Goal: Task Accomplishment & Management: Complete application form

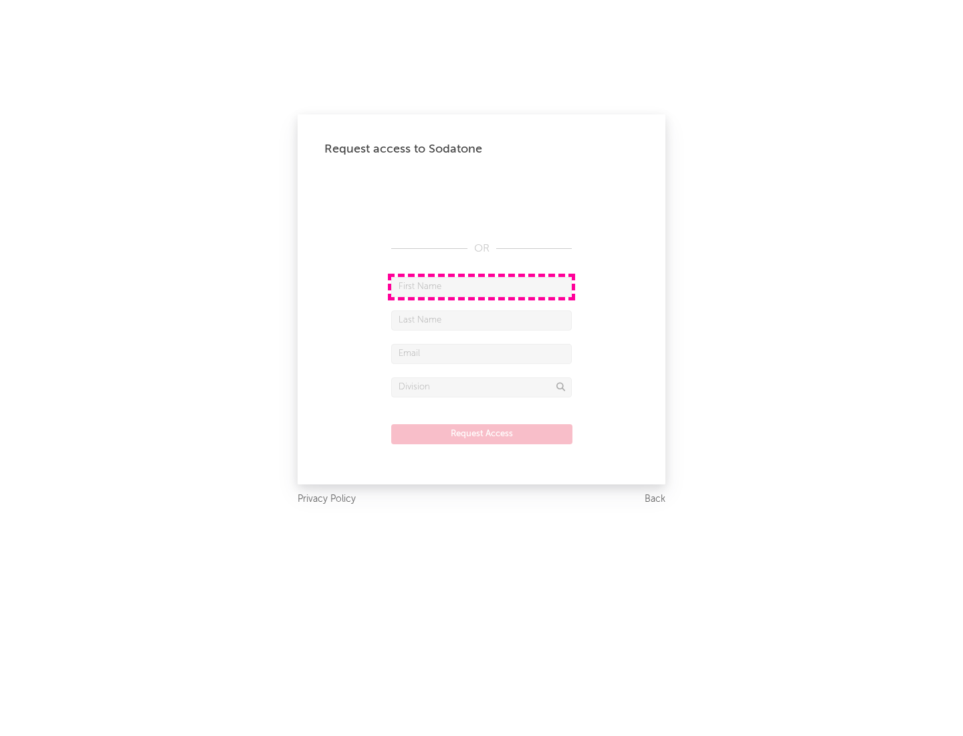
click at [482, 286] on input "text" at bounding box center [481, 287] width 181 height 20
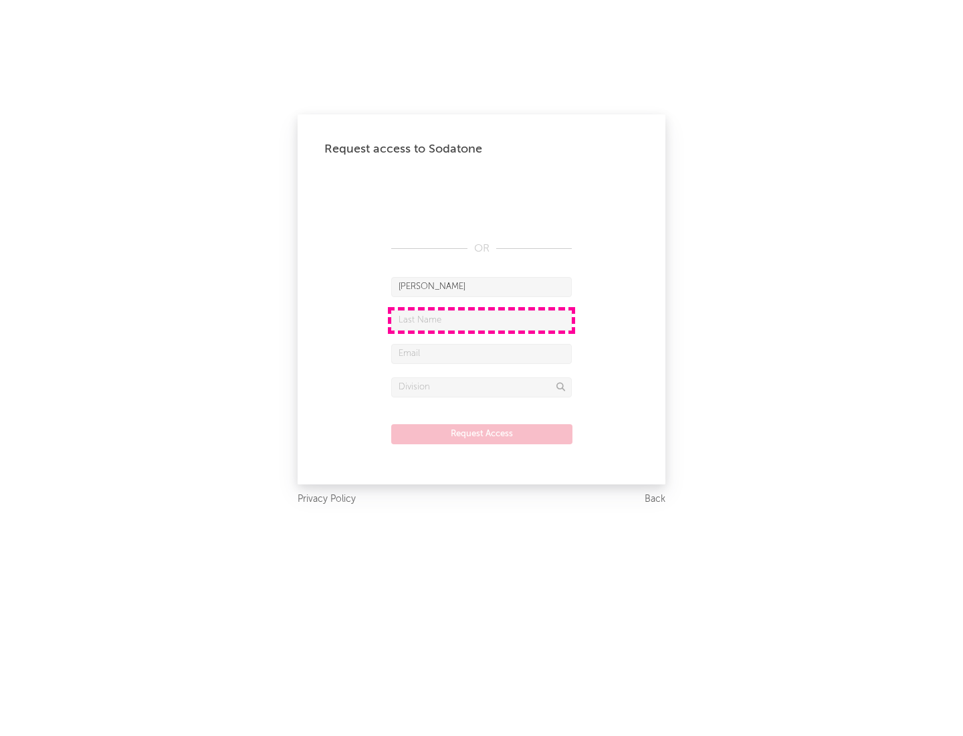
type input "[PERSON_NAME]"
click at [482, 320] on input "text" at bounding box center [481, 320] width 181 height 20
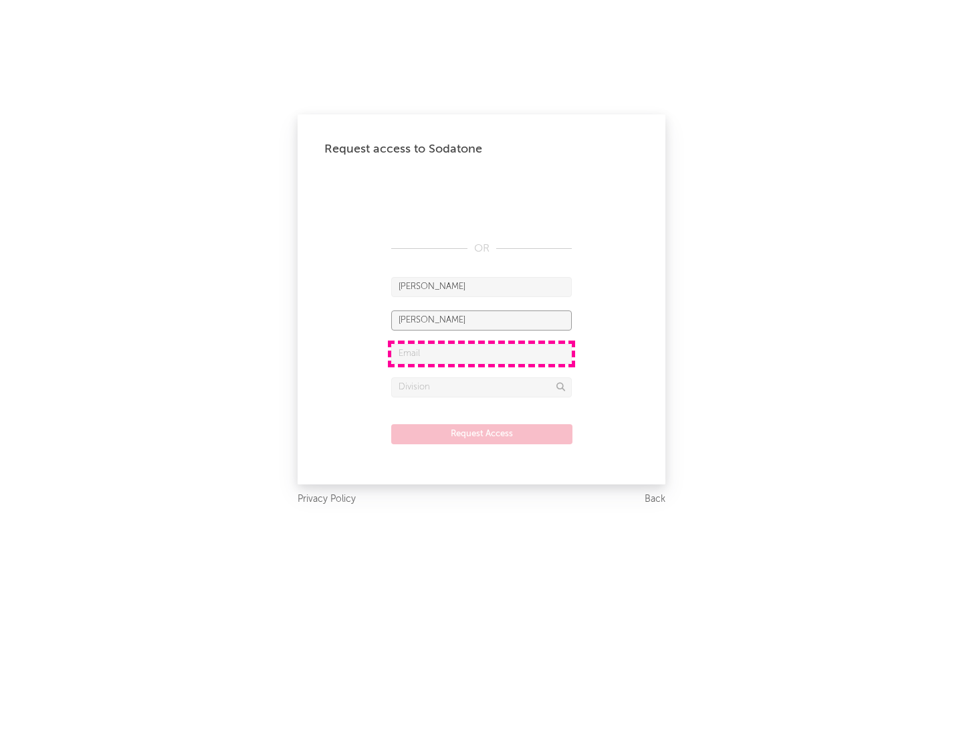
type input "[PERSON_NAME]"
click at [482, 353] on input "text" at bounding box center [481, 354] width 181 height 20
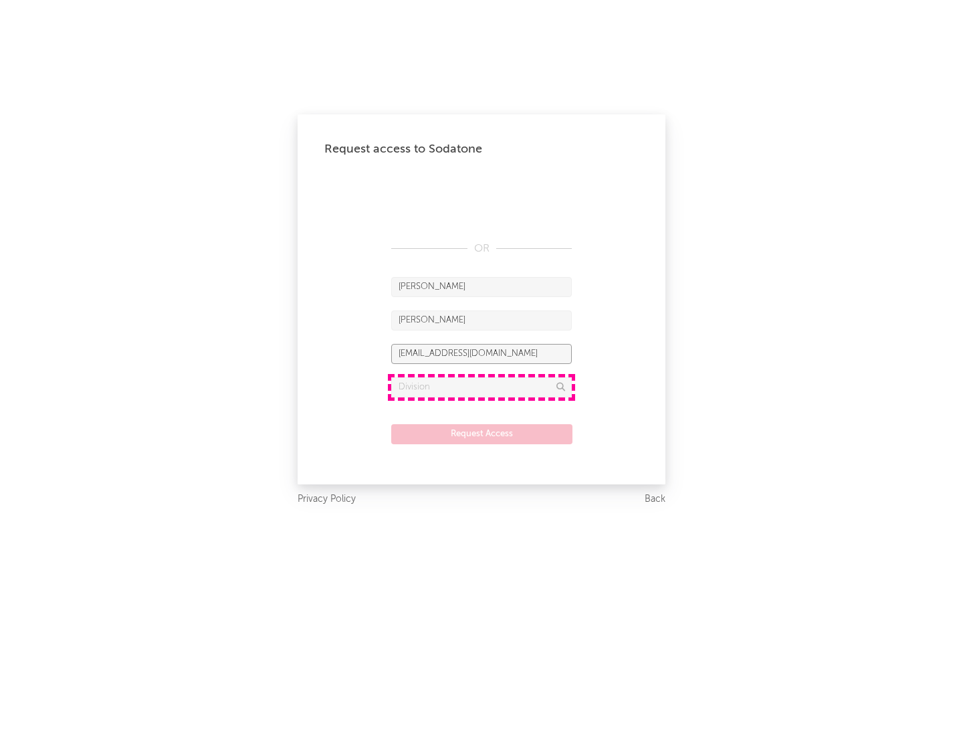
type input "[EMAIL_ADDRESS][DOMAIN_NAME]"
click at [482, 387] on input "text" at bounding box center [481, 387] width 181 height 20
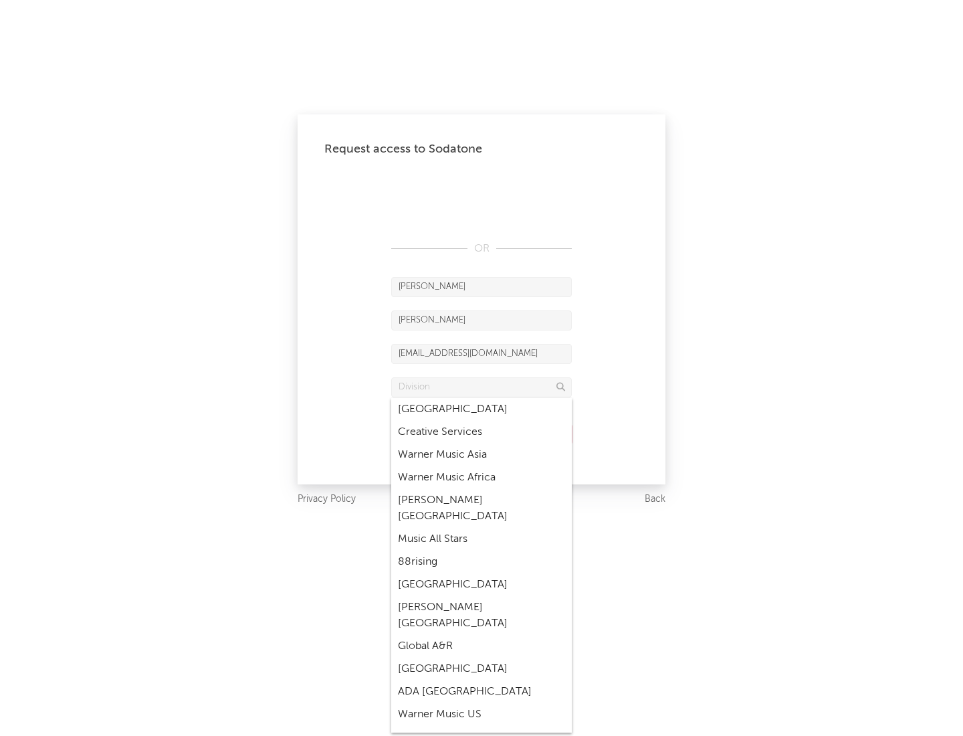
click at [482, 528] on div "Music All Stars" at bounding box center [481, 539] width 181 height 23
type input "Music All Stars"
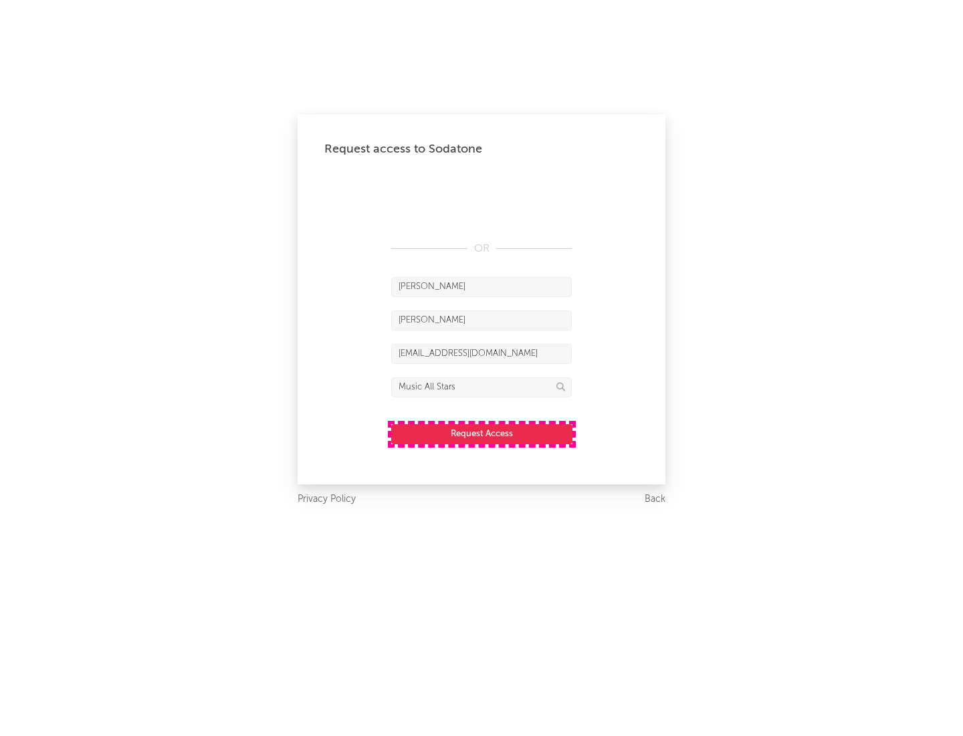
click at [482, 434] on button "Request Access" at bounding box center [481, 434] width 181 height 20
